Goal: Check status: Check status

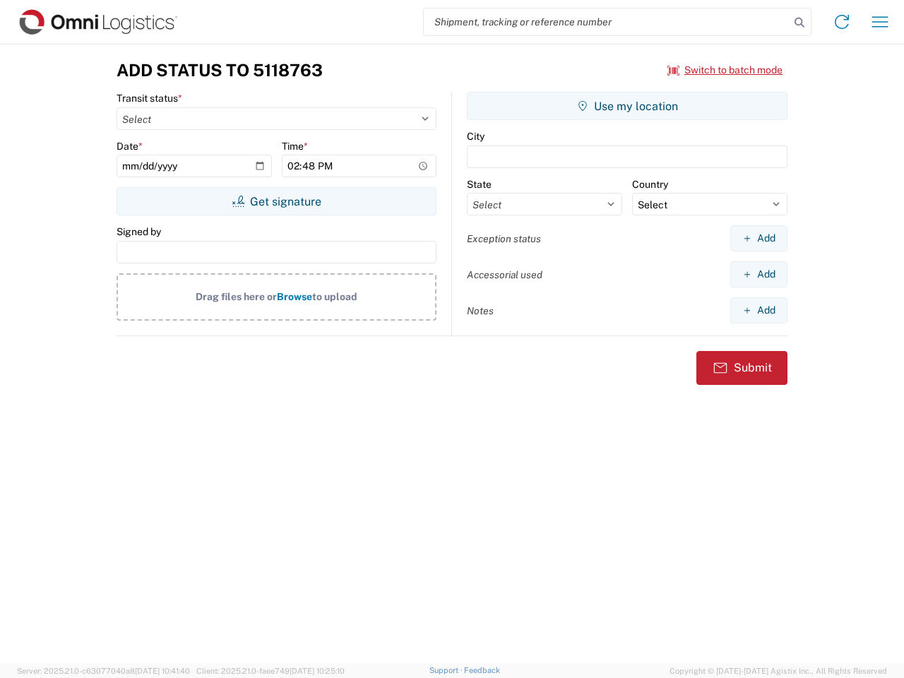
click at [606, 22] on input "search" at bounding box center [607, 21] width 366 height 27
click at [799, 23] on icon at bounding box center [799, 23] width 20 height 20
click at [842, 22] on icon at bounding box center [841, 22] width 23 height 23
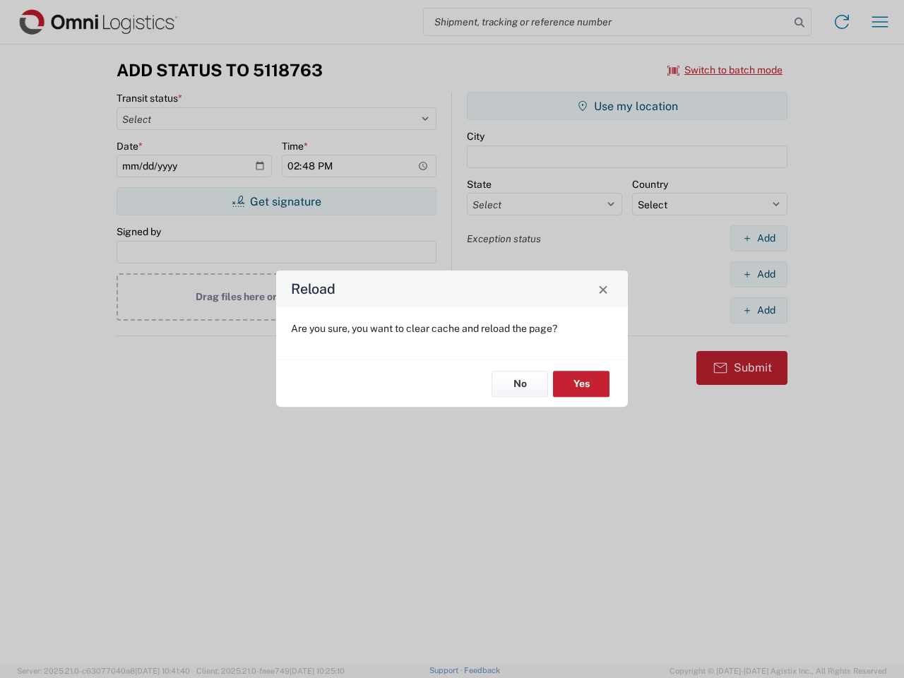
click at [880, 22] on div "Reload Are you sure, you want to clear cache and reload the page? No Yes" at bounding box center [452, 339] width 904 height 678
click at [725, 70] on div "Reload Are you sure, you want to clear cache and reload the page? No Yes" at bounding box center [452, 339] width 904 height 678
click at [276, 201] on div "Reload Are you sure, you want to clear cache and reload the page? No Yes" at bounding box center [452, 339] width 904 height 678
click at [627, 106] on div "Reload Are you sure, you want to clear cache and reload the page? No Yes" at bounding box center [452, 339] width 904 height 678
click at [758, 238] on div "Reload Are you sure, you want to clear cache and reload the page? No Yes" at bounding box center [452, 339] width 904 height 678
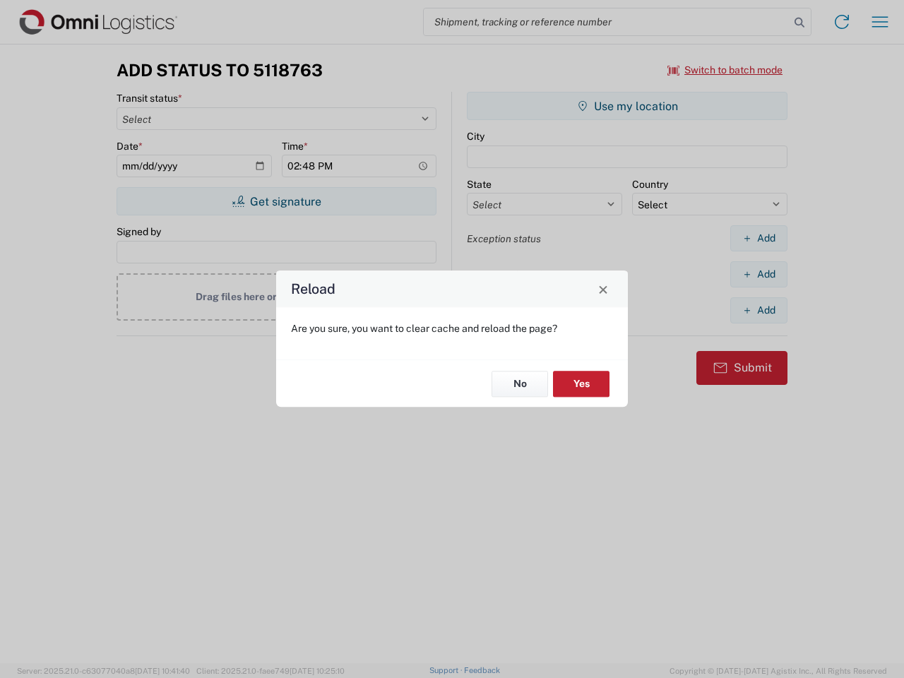
click at [758, 274] on div "Reload Are you sure, you want to clear cache and reload the page? No Yes" at bounding box center [452, 339] width 904 height 678
click at [758, 310] on div "Reload Are you sure, you want to clear cache and reload the page? No Yes" at bounding box center [452, 339] width 904 height 678
